Goal: Information Seeking & Learning: Find specific fact

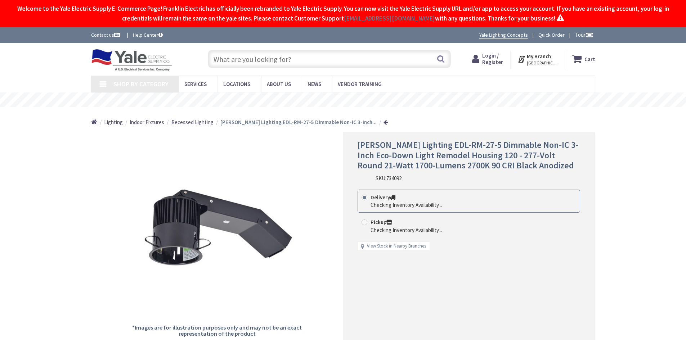
type input "[US_STATE][STREET_ADDRESS]"
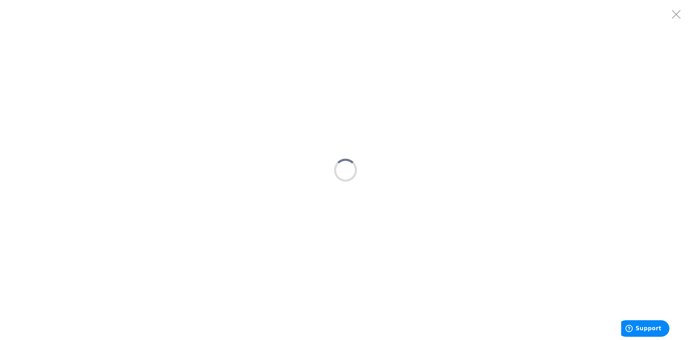
click at [188, 210] on div at bounding box center [345, 170] width 691 height 340
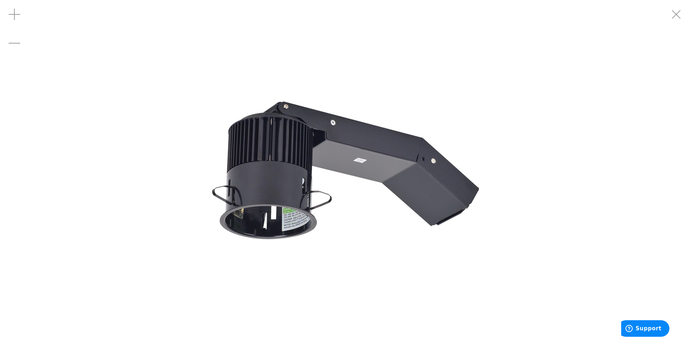
click at [272, 212] on img at bounding box center [346, 170] width 432 height 432
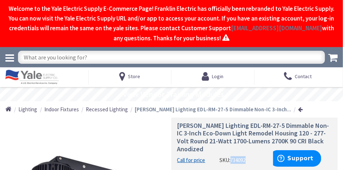
drag, startPoint x: 232, startPoint y: 152, endPoint x: 251, endPoint y: 152, distance: 18.4
click at [251, 152] on div "[PERSON_NAME] Lighting EDL-RM-27-5 Dimmable Non-IC 3-Inch Eco-Down Light Remode…" at bounding box center [254, 143] width 155 height 42
drag, startPoint x: 245, startPoint y: 152, endPoint x: 224, endPoint y: 146, distance: 22.0
click at [224, 146] on div "[PERSON_NAME] Lighting EDL-RM-27-5 Dimmable Non-IC 3-Inch Eco-Down Light Remode…" at bounding box center [254, 143] width 155 height 42
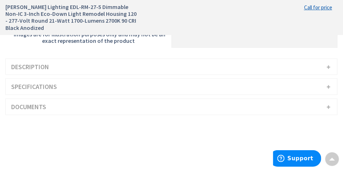
scroll to position [234, 0]
click at [329, 65] on h3 "Description" at bounding box center [171, 67] width 331 height 16
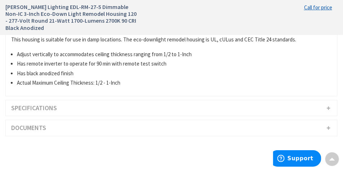
scroll to position [342, 0]
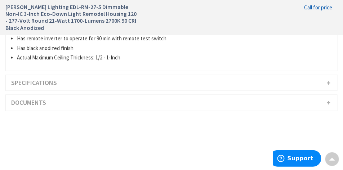
click at [330, 83] on h3 "Specifications" at bounding box center [171, 83] width 331 height 16
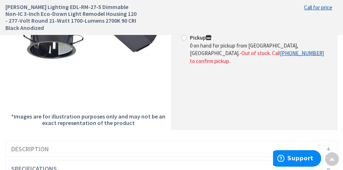
scroll to position [162, 0]
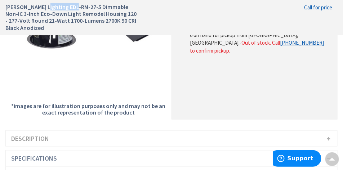
drag, startPoint x: 40, startPoint y: 7, endPoint x: 70, endPoint y: 8, distance: 29.9
click at [70, 8] on h1 "[PERSON_NAME] Lighting EDL-RM-27-5 Dimmable Non-IC 3-Inch Eco-Down Light Remode…" at bounding box center [71, 18] width 132 height 28
copy h1 "EDL-RM-27-5"
